Goal: Task Accomplishment & Management: Manage account settings

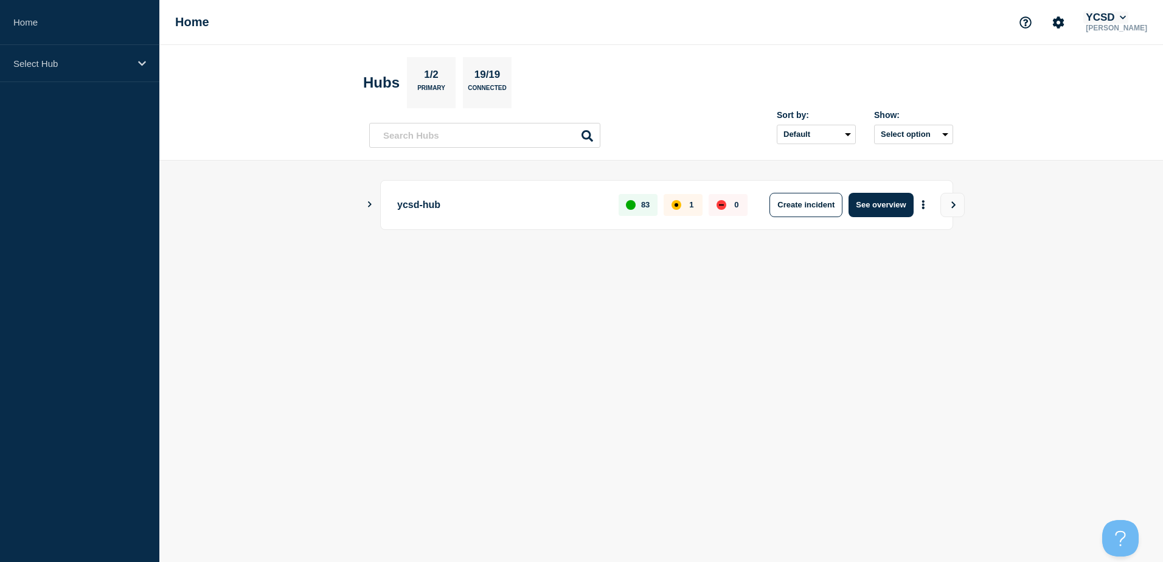
click at [1115, 15] on button "YCSD" at bounding box center [1105, 18] width 45 height 12
click at [1118, 117] on link "User settings" at bounding box center [1119, 116] width 54 height 10
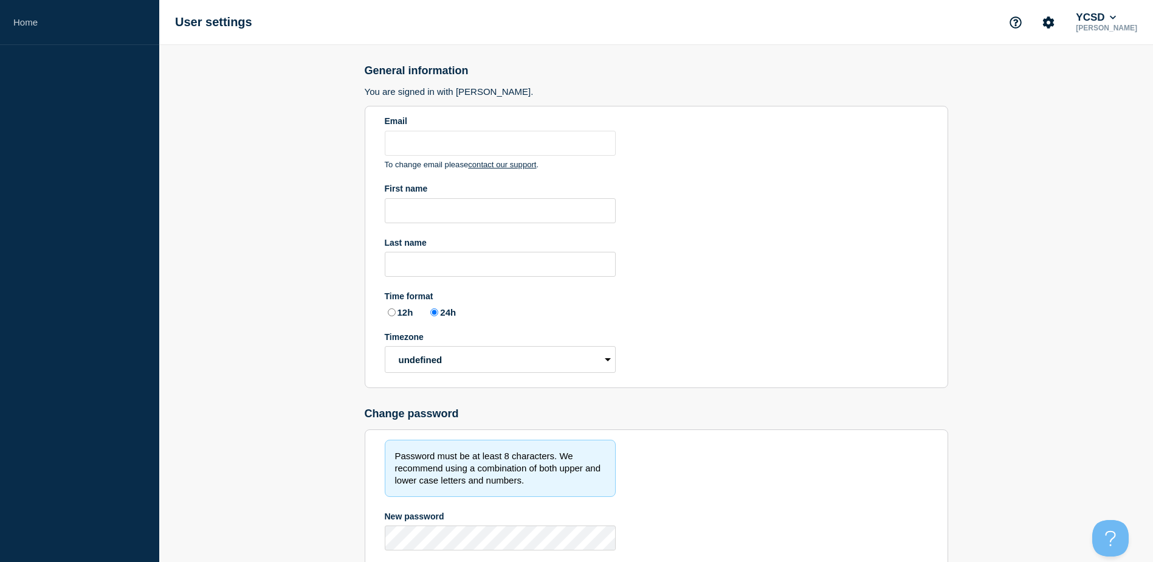
type input "yshaltayeva@ycsd.york.va.us"
type input "Yelena"
type input "Shaltayeva"
radio input "true"
select select "hub"
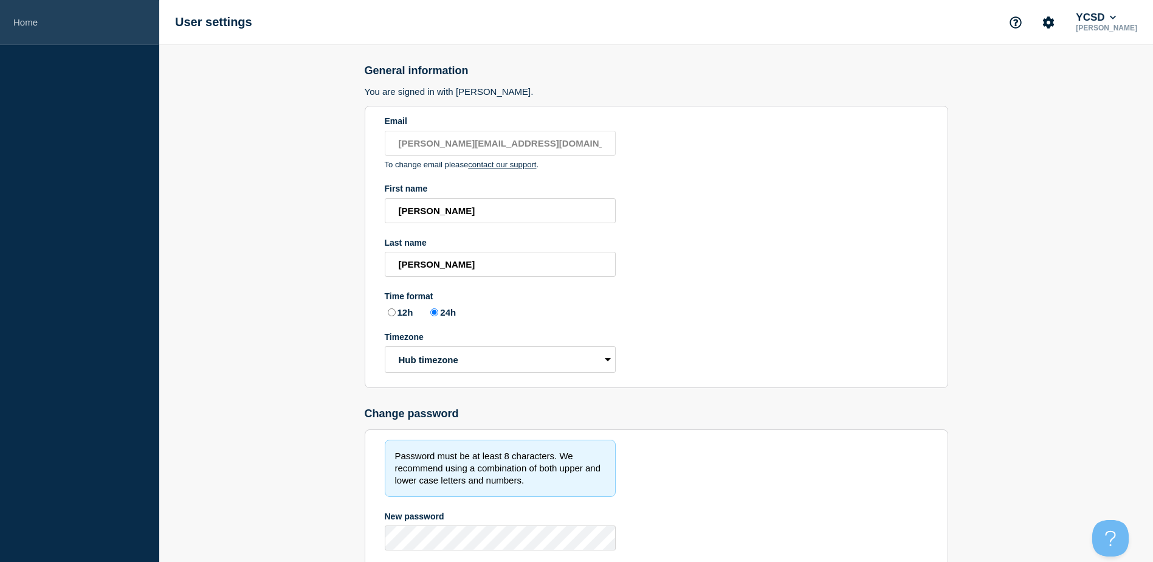
click at [35, 16] on link "Home" at bounding box center [79, 22] width 159 height 45
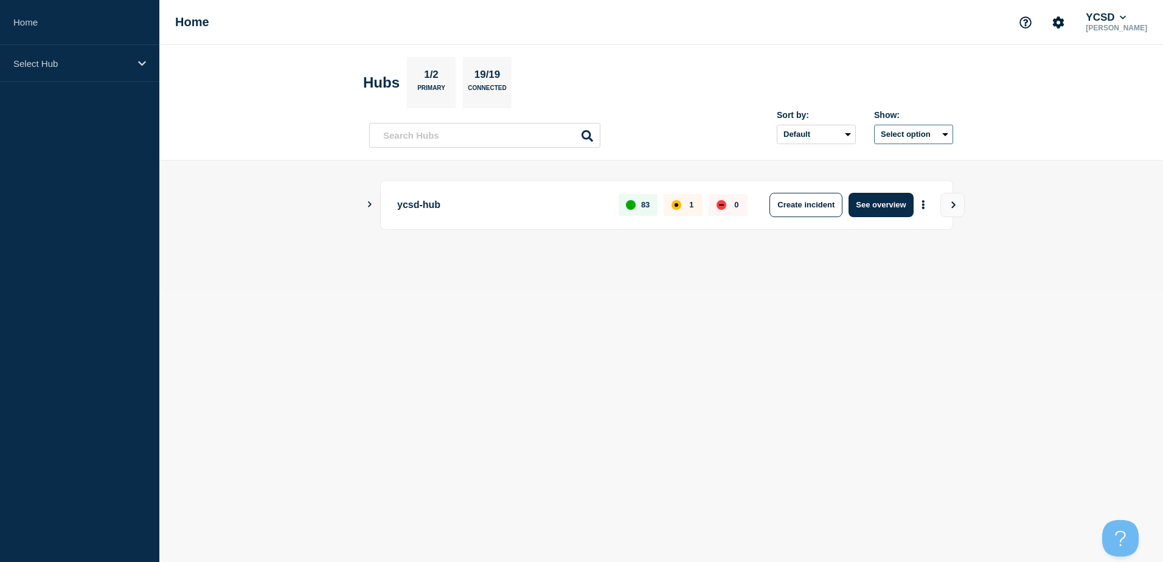
click at [914, 133] on button "Select option" at bounding box center [913, 134] width 79 height 19
click at [830, 133] on select "Default Last added Last updated Most active A-Z" at bounding box center [815, 134] width 79 height 19
click at [770, 77] on section "Hubs 1/2 Primary 19/19 Connected" at bounding box center [661, 82] width 596 height 51
click at [370, 206] on icon "Show Connected Hubs" at bounding box center [369, 204] width 8 height 6
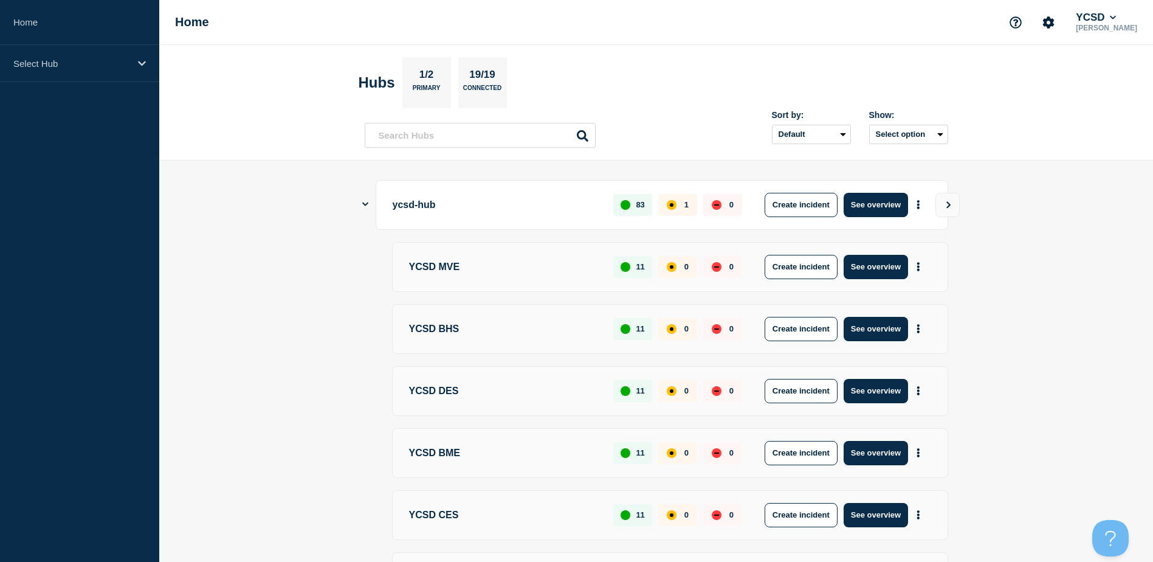
click at [366, 202] on icon "Show Connected Hubs" at bounding box center [365, 204] width 6 height 8
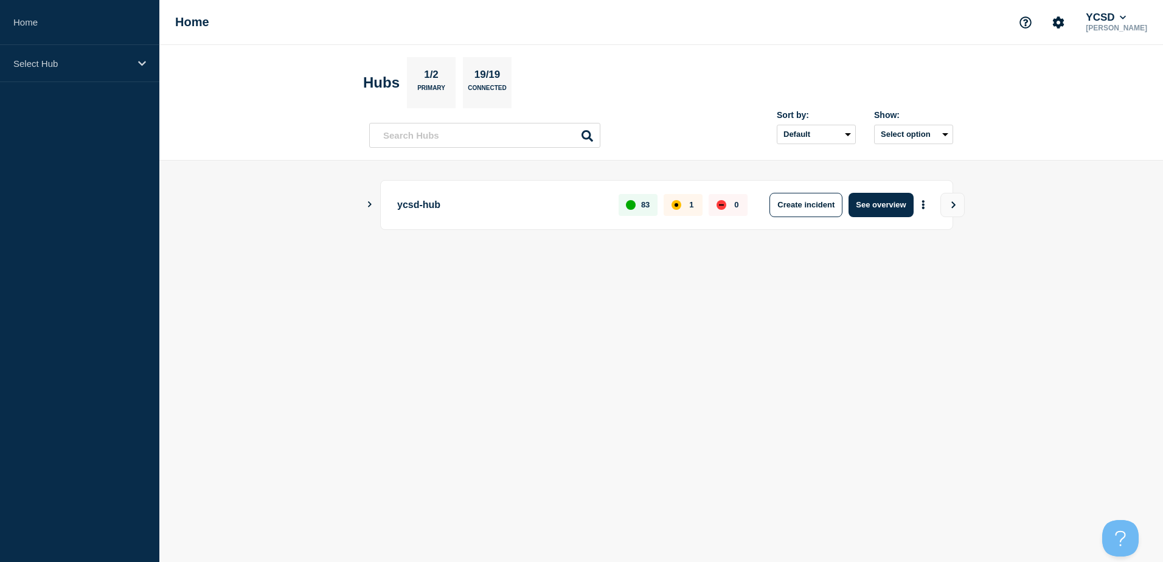
click at [1067, 38] on div "Home YCSD Yelena Shaltayeva" at bounding box center [660, 22] width 1003 height 45
click at [1077, 58] on header "Hubs 1/2 Primary 19/19 Connected Sort by: Default Last added Last updated Most …" at bounding box center [660, 103] width 1003 height 116
